Goal: Navigation & Orientation: Understand site structure

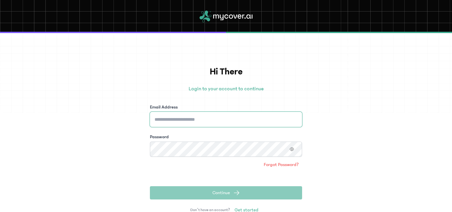
type input "**********"
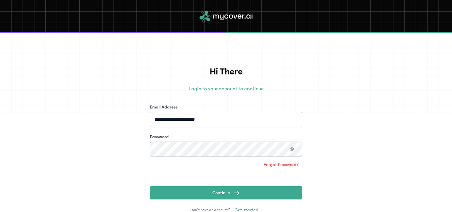
click at [328, 176] on div "**********" at bounding box center [226, 122] width 452 height 179
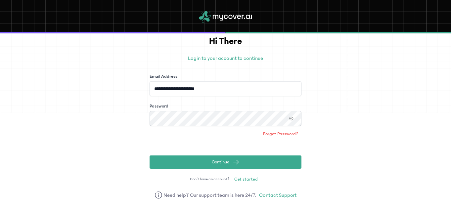
scroll to position [31, 0]
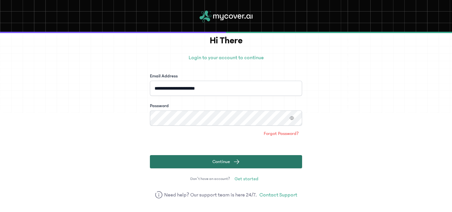
click at [199, 163] on button "Continue" at bounding box center [226, 161] width 152 height 13
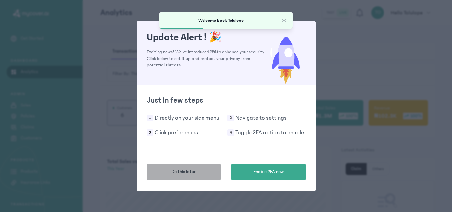
click at [190, 171] on span "Do this later" at bounding box center [183, 171] width 24 height 7
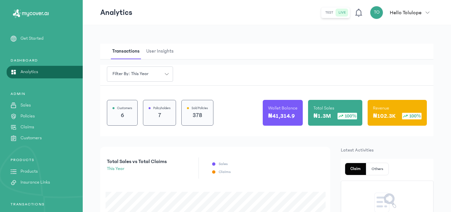
click at [55, 174] on link "Products" at bounding box center [41, 171] width 83 height 7
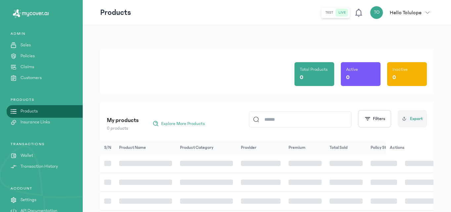
scroll to position [66, 0]
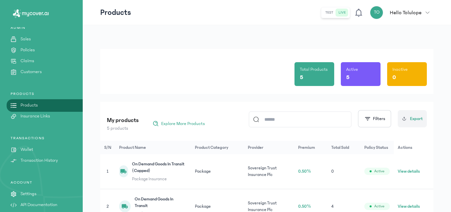
click at [44, 149] on link "Wallet" at bounding box center [41, 149] width 83 height 7
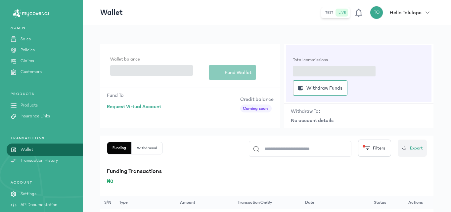
click at [44, 149] on link "Wallet" at bounding box center [41, 149] width 83 height 7
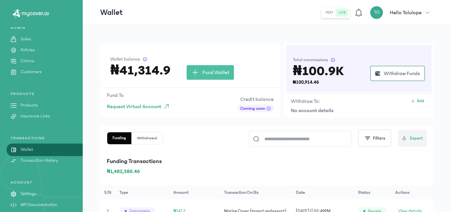
click at [63, 68] on link "Customers" at bounding box center [41, 71] width 83 height 7
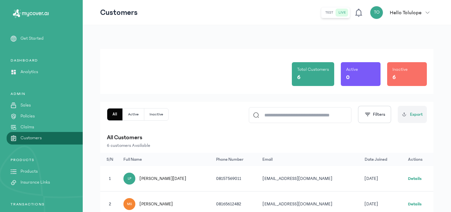
click at [266, 28] on div "Total Customers 6 Active 0 Inactive 6 All Active Inactive Filters Export All Cu…" at bounding box center [267, 184] width 368 height 318
click at [188, 40] on div "Total Customers 6 Active 0 Inactive 6 All Active Inactive Filters Export All Cu…" at bounding box center [267, 184] width 368 height 318
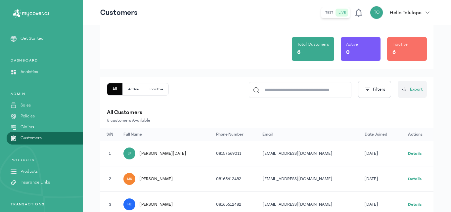
scroll to position [26, 0]
